Goal: Find specific page/section: Find specific page/section

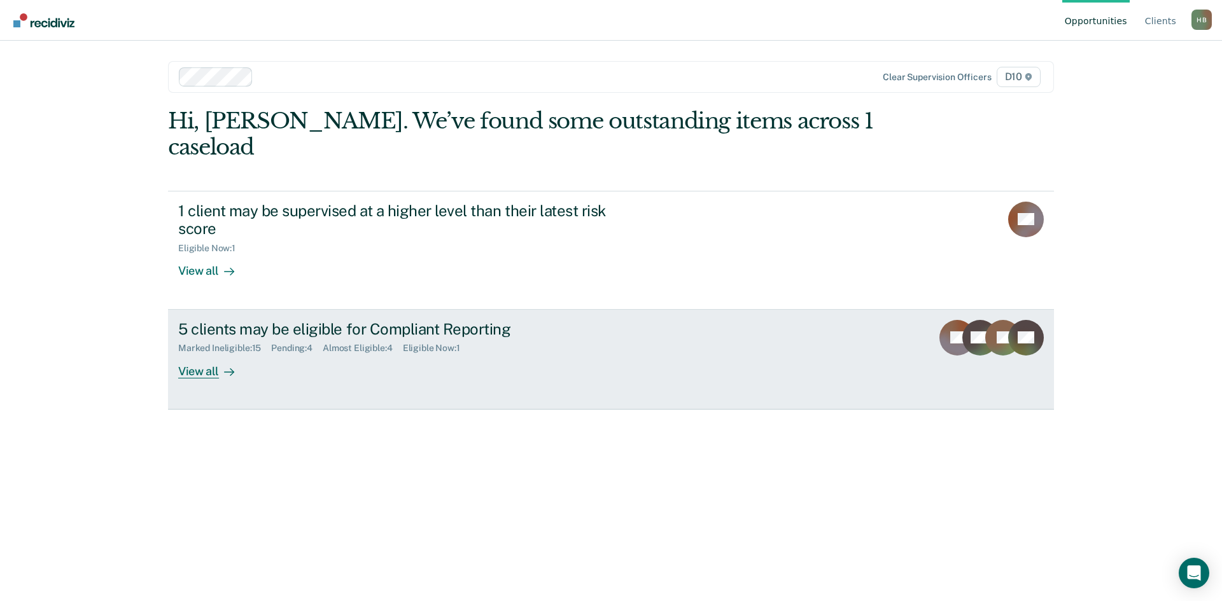
click at [259, 343] on div "Marked Ineligible : 15" at bounding box center [224, 348] width 93 height 11
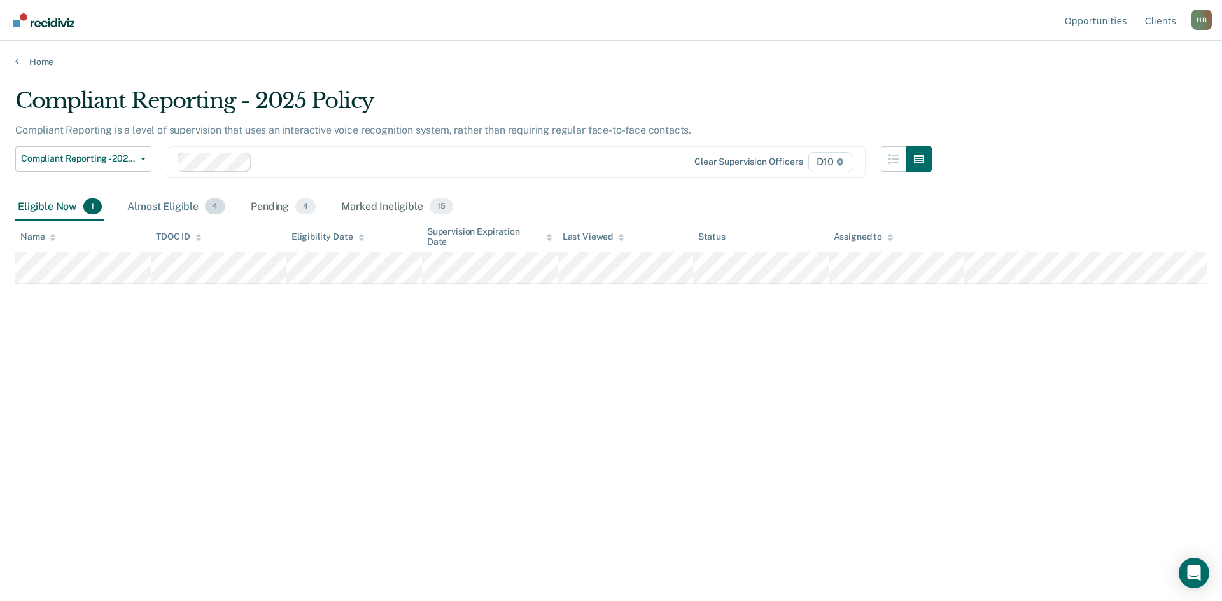
click at [163, 201] on div "Almost Eligible 4" at bounding box center [176, 207] width 103 height 28
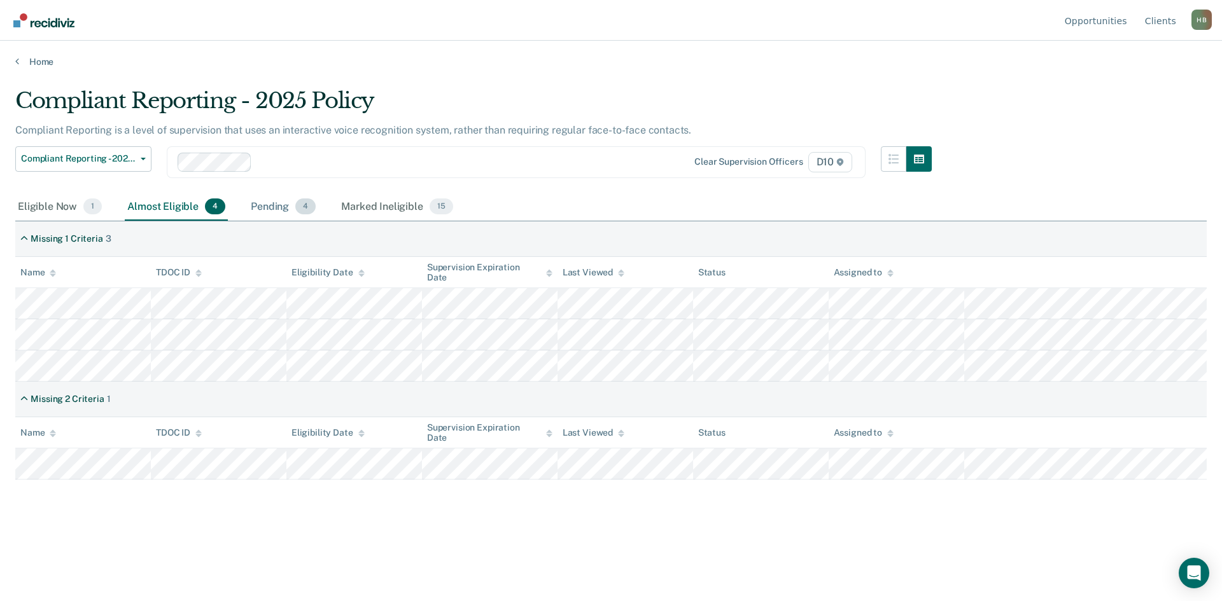
click at [286, 212] on div "Pending 4" at bounding box center [283, 207] width 70 height 28
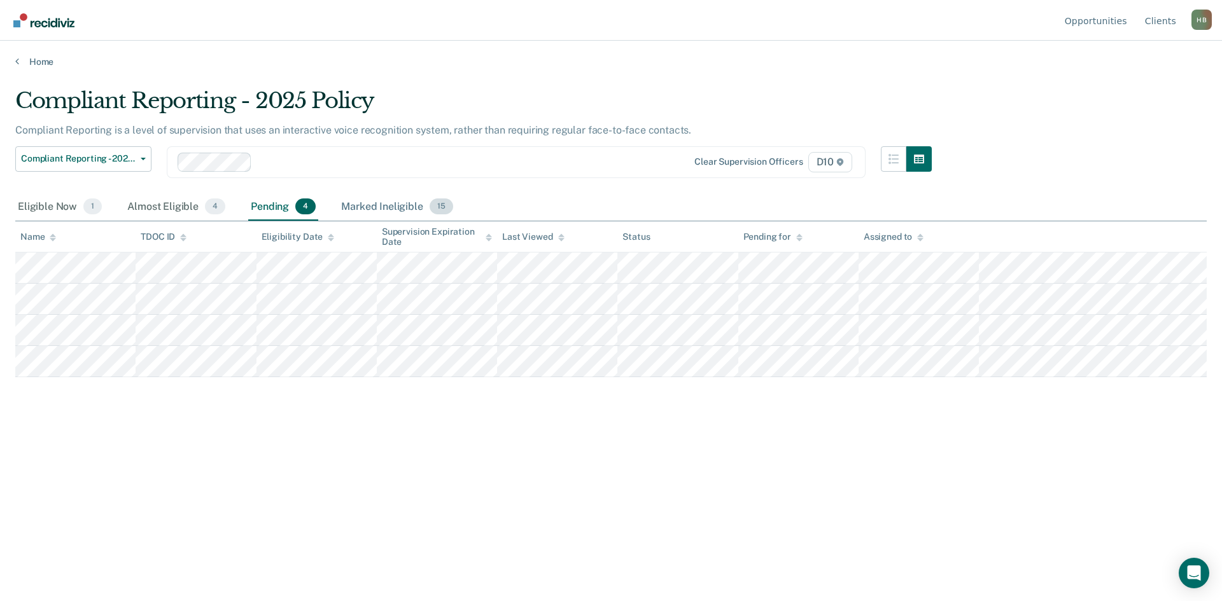
click at [386, 203] on div "Marked Ineligible 15" at bounding box center [397, 207] width 116 height 28
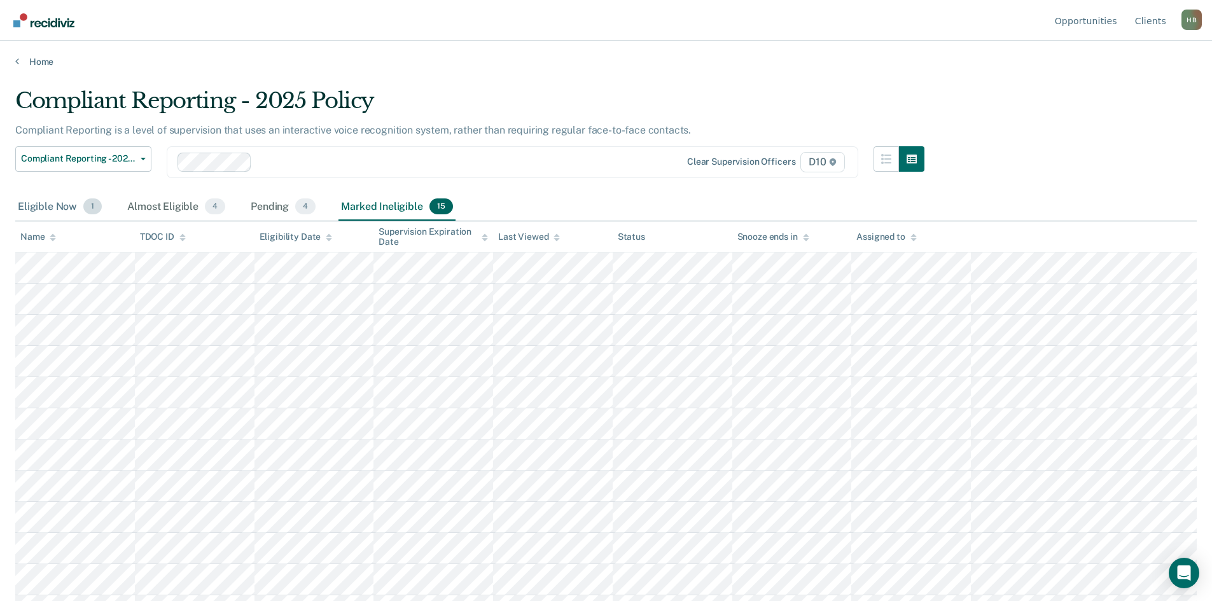
click at [45, 209] on div "Eligible Now 1" at bounding box center [59, 207] width 89 height 28
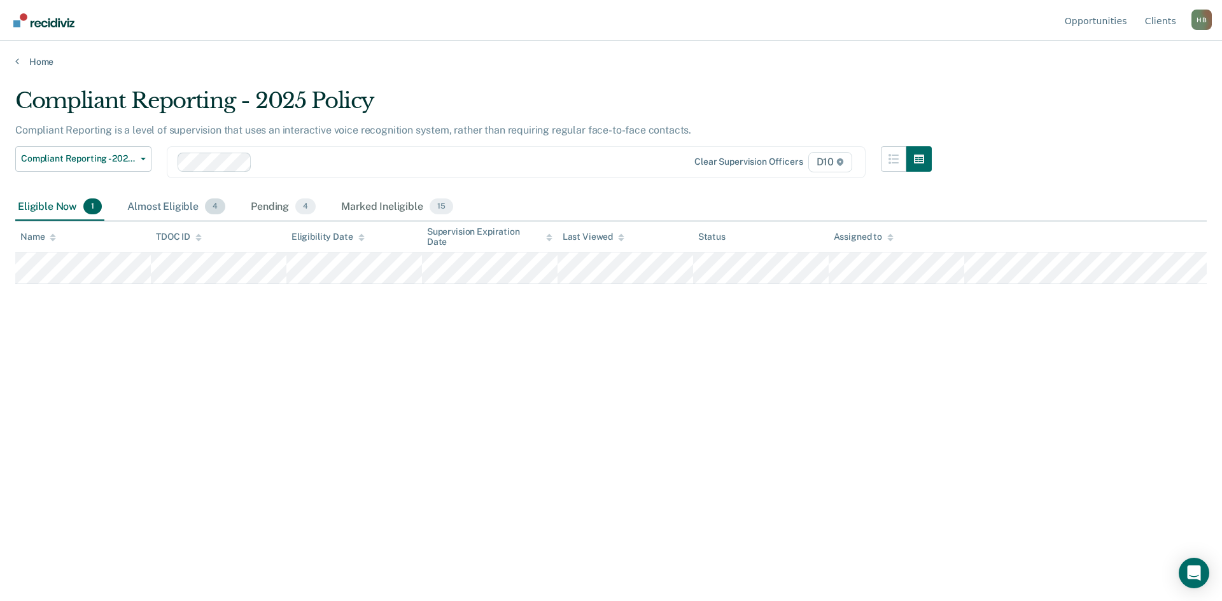
click at [150, 202] on div "Almost Eligible 4" at bounding box center [176, 207] width 103 height 28
